Goal: Information Seeking & Learning: Get advice/opinions

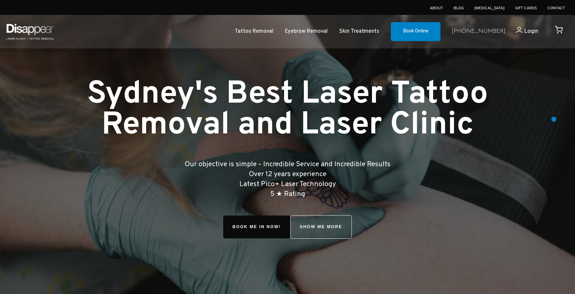
scroll to position [0, 0]
click at [554, 119] on div at bounding box center [287, 153] width 575 height 307
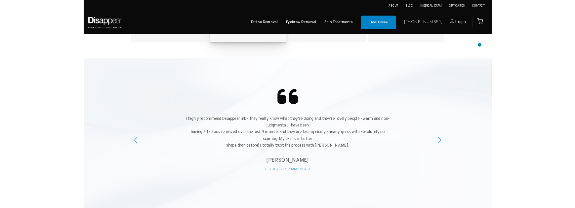
scroll to position [1658, 0]
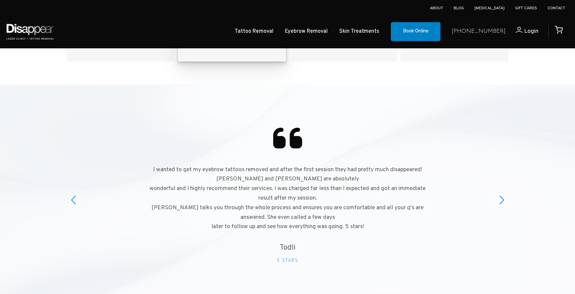
click at [504, 196] on icon at bounding box center [502, 200] width 4 height 9
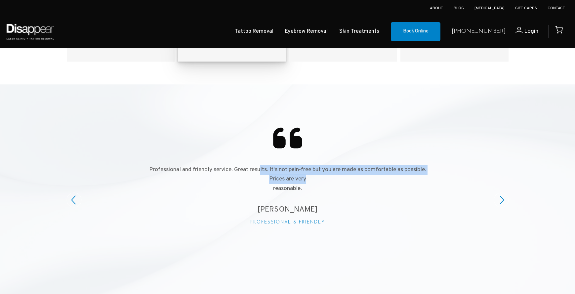
drag, startPoint x: 549, startPoint y: 177, endPoint x: 252, endPoint y: 156, distance: 297.2
click at [257, 165] on p "Professional and friendly service. Great results. It's not pain-free but you ar…" at bounding box center [287, 179] width 287 height 28
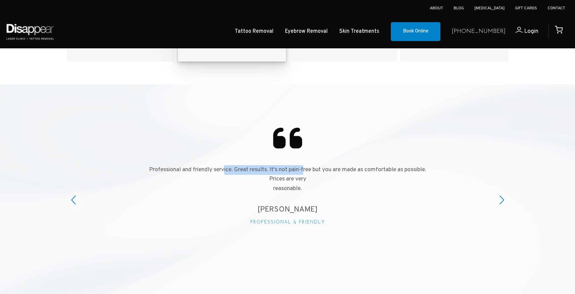
drag, startPoint x: 229, startPoint y: 157, endPoint x: 304, endPoint y: 157, distance: 74.8
click at [304, 165] on p "Professional and friendly service. Great results. It's not pain-free but you ar…" at bounding box center [287, 179] width 287 height 28
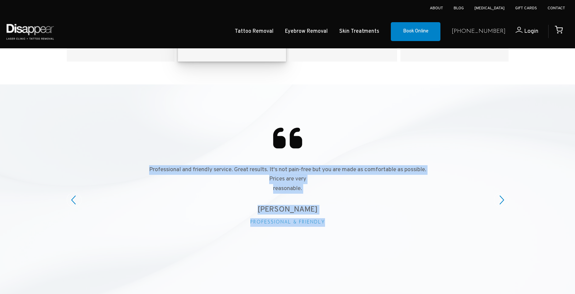
drag, startPoint x: 258, startPoint y: 113, endPoint x: 398, endPoint y: 213, distance: 172.0
click at [395, 212] on div "Professional and friendly service. Great results. It's not pain-free but you ar…" at bounding box center [288, 172] width 298 height 132
click at [401, 213] on div "Professional and friendly service. Great results. It's not pain-free but you ar…" at bounding box center [288, 172] width 298 height 132
drag, startPoint x: 378, startPoint y: 195, endPoint x: 221, endPoint y: 117, distance: 175.2
click at [223, 117] on div "Professional and friendly service. Great results. It's not pain-free but you ar…" at bounding box center [288, 172] width 298 height 132
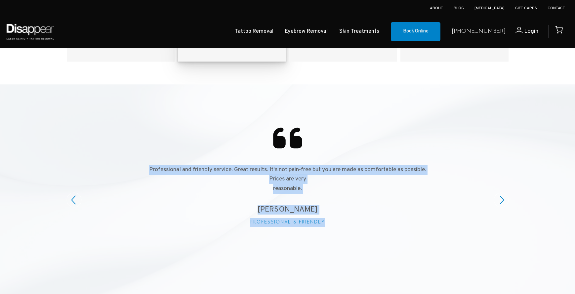
drag, startPoint x: 221, startPoint y: 117, endPoint x: 210, endPoint y: 116, distance: 11.3
click at [221, 117] on div "Professional and friendly service. Great results. It's not pain-free but you ar…" at bounding box center [288, 172] width 298 height 132
drag, startPoint x: 238, startPoint y: 123, endPoint x: 435, endPoint y: 217, distance: 218.3
click at [434, 217] on div "Professional and friendly service. Great results. It's not pain-free but you ar…" at bounding box center [288, 172] width 298 height 132
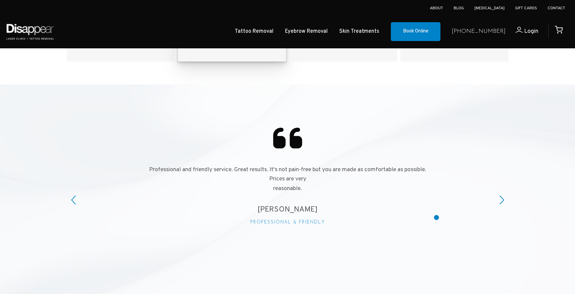
drag, startPoint x: 438, startPoint y: 218, endPoint x: 445, endPoint y: 217, distance: 7.3
click at [438, 218] on div at bounding box center [288, 172] width 453 height 132
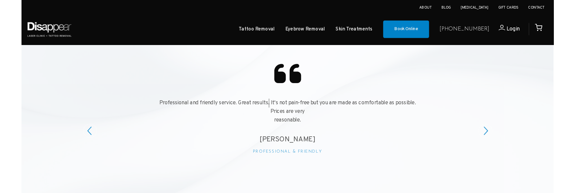
scroll to position [1715, 0]
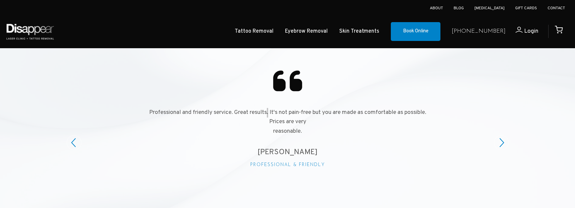
drag, startPoint x: 395, startPoint y: 105, endPoint x: 127, endPoint y: 173, distance: 276.6
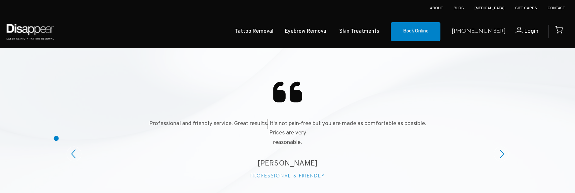
scroll to position [1700, 0]
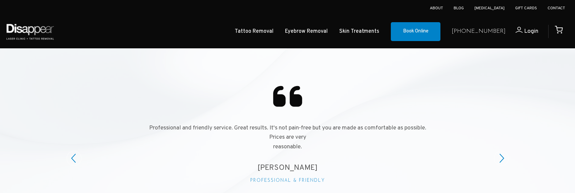
click at [73, 154] on icon at bounding box center [73, 158] width 4 height 8
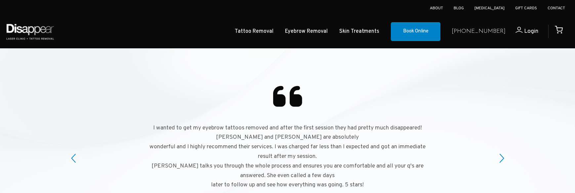
click at [73, 154] on icon at bounding box center [73, 158] width 4 height 8
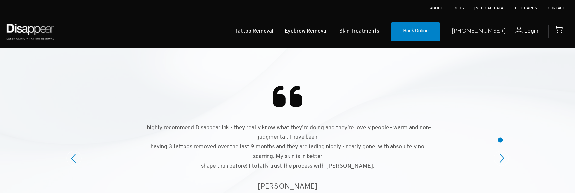
click at [501, 151] on circle at bounding box center [501, 158] width 15 height 15
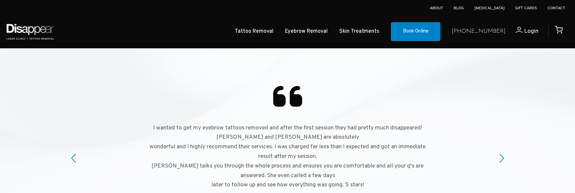
click at [501, 151] on circle at bounding box center [501, 158] width 15 height 15
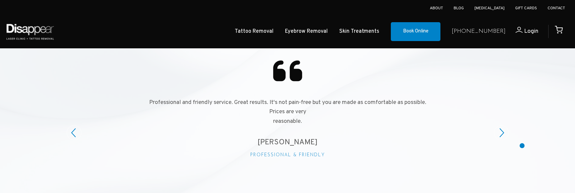
scroll to position [1721, 0]
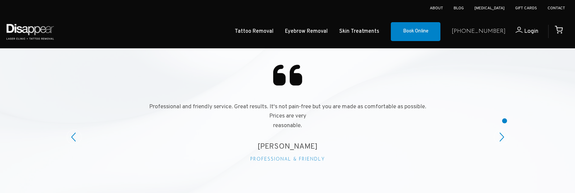
click at [505, 130] on circle at bounding box center [501, 137] width 15 height 15
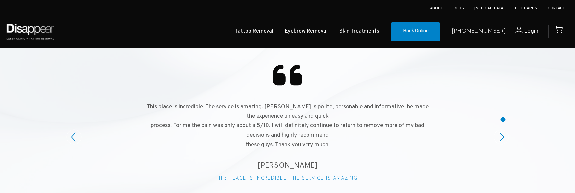
click at [503, 133] on icon at bounding box center [502, 137] width 4 height 8
